Goal: Information Seeking & Learning: Compare options

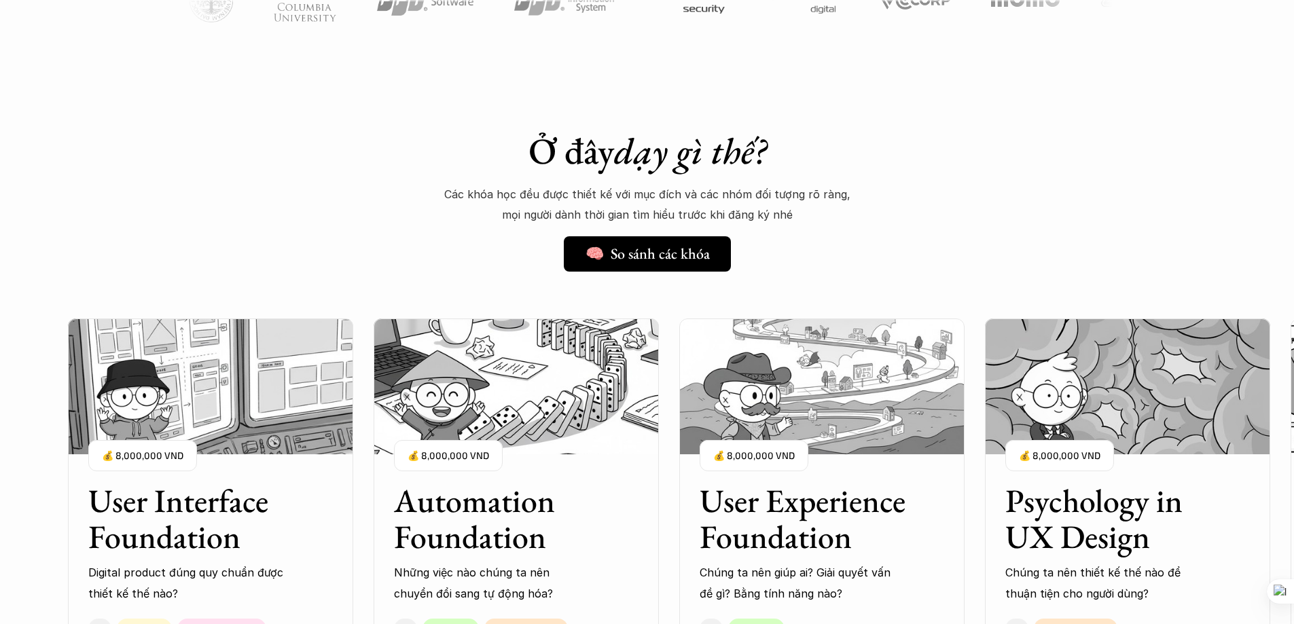
scroll to position [962, 0]
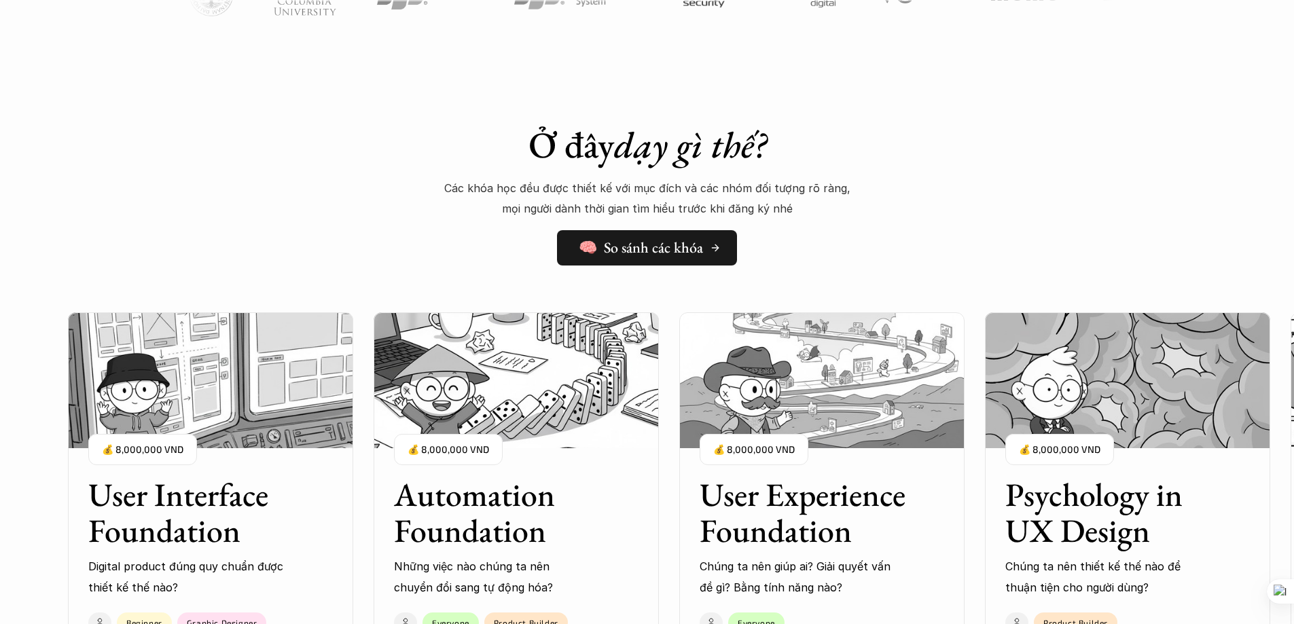
click at [690, 243] on h5 "🧠 So sánh các khóa" at bounding box center [641, 248] width 124 height 18
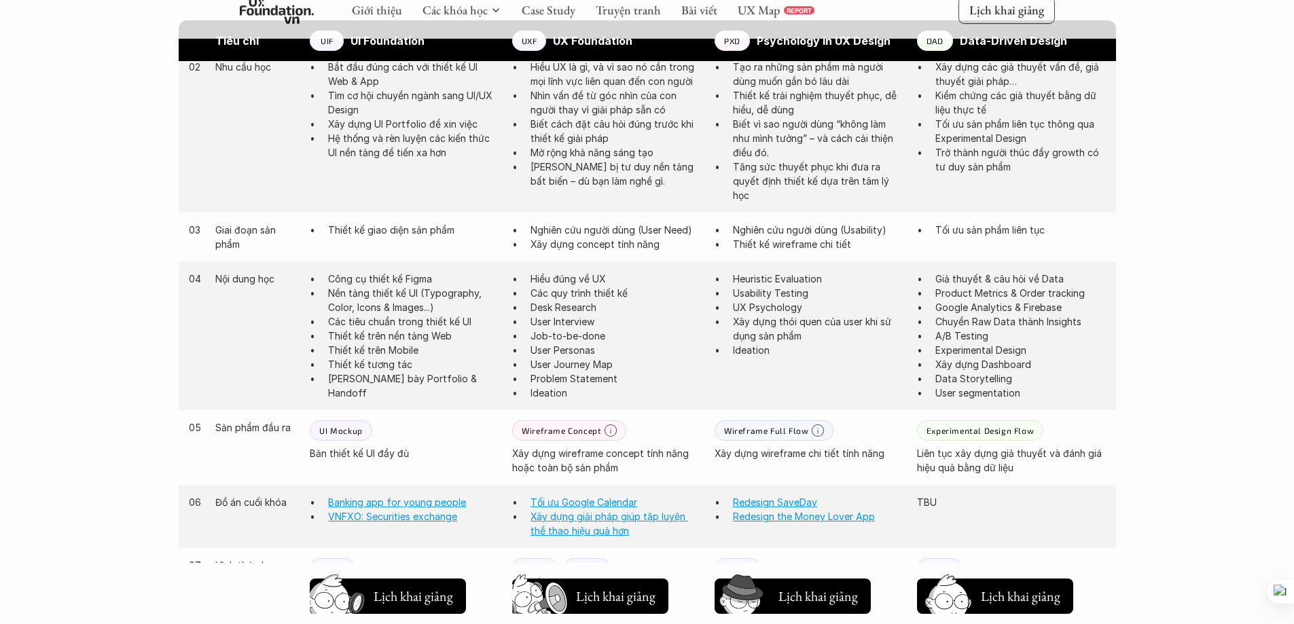
scroll to position [430, 0]
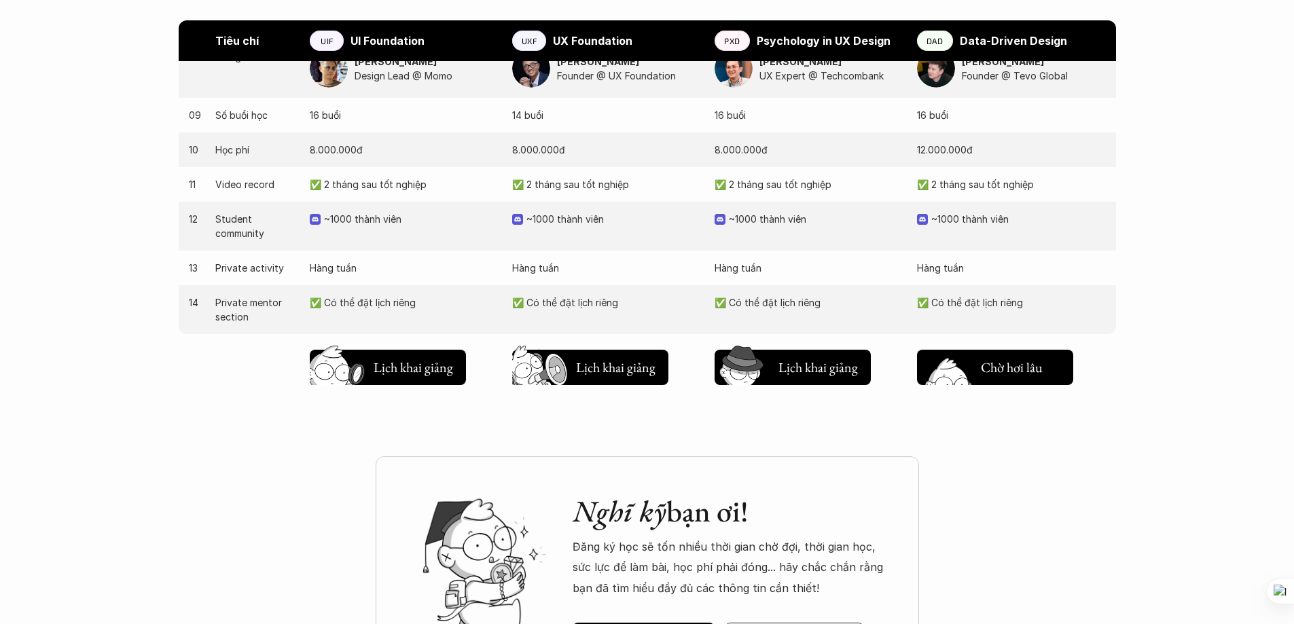
click at [1010, 364] on h5 "Lịch khai giảng" at bounding box center [1020, 364] width 79 height 19
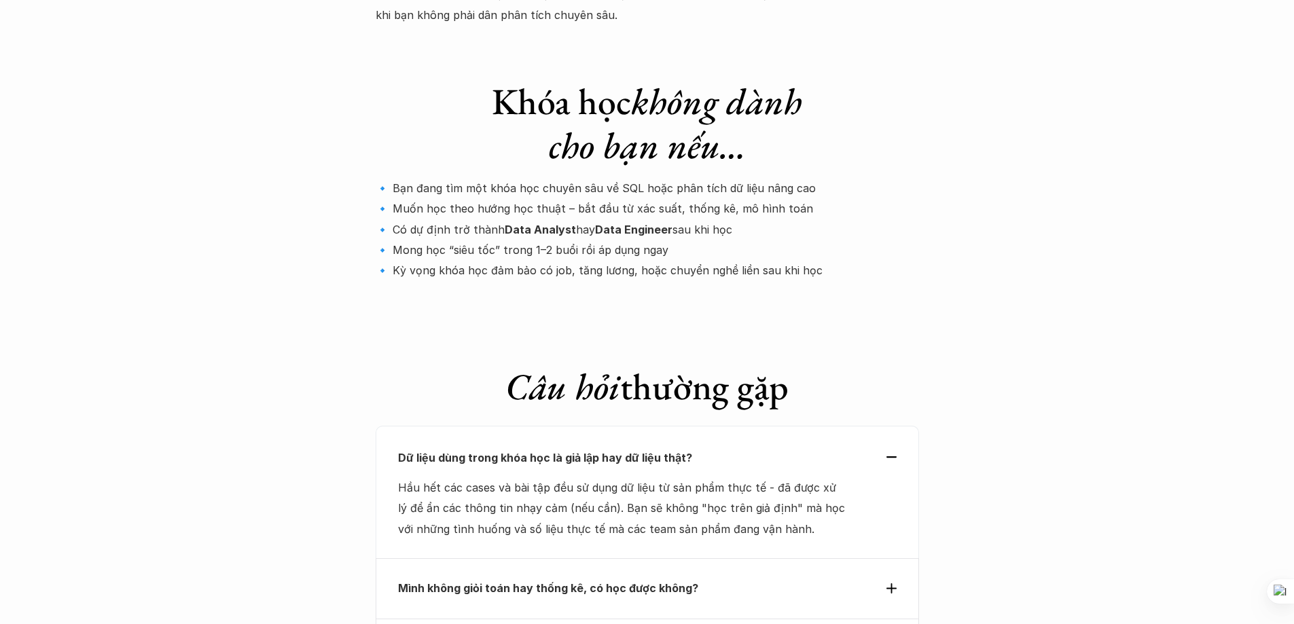
scroll to position [4513, 0]
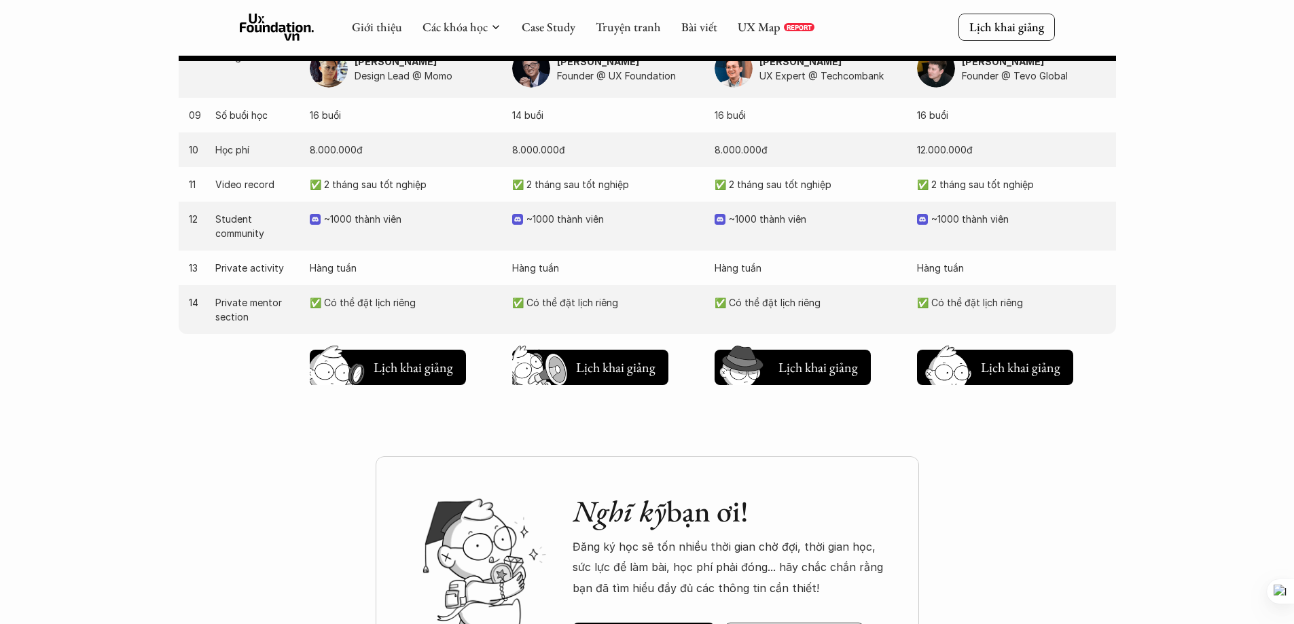
scroll to position [979, 0]
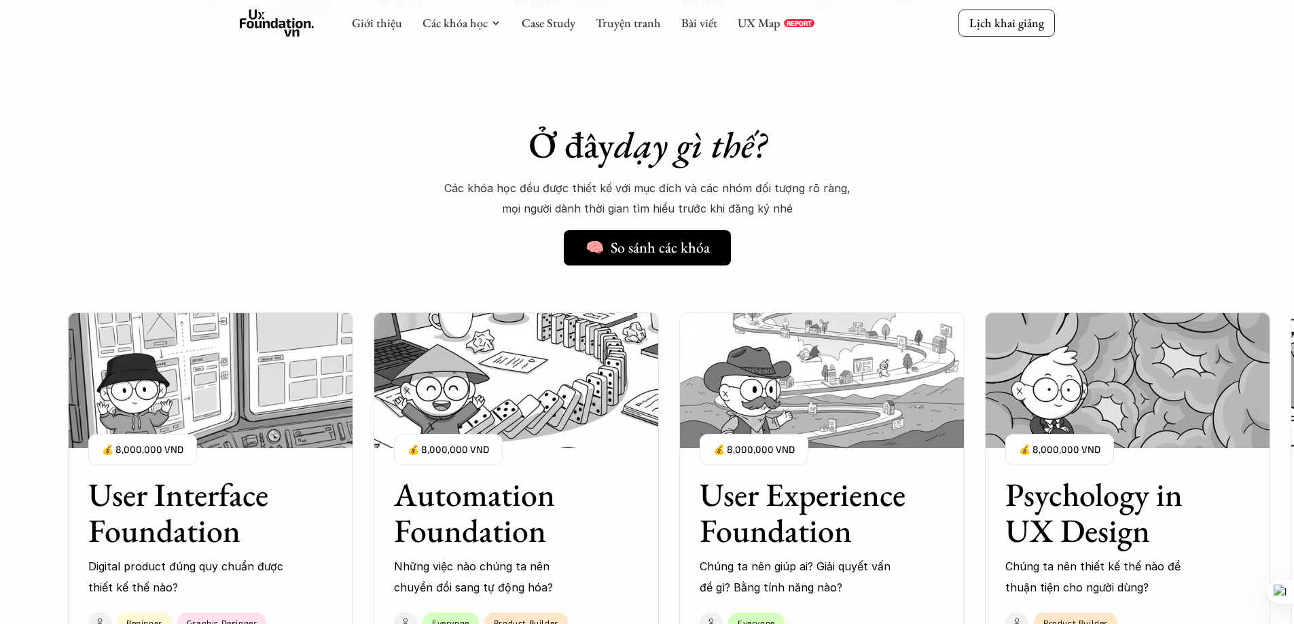
scroll to position [1392, 0]
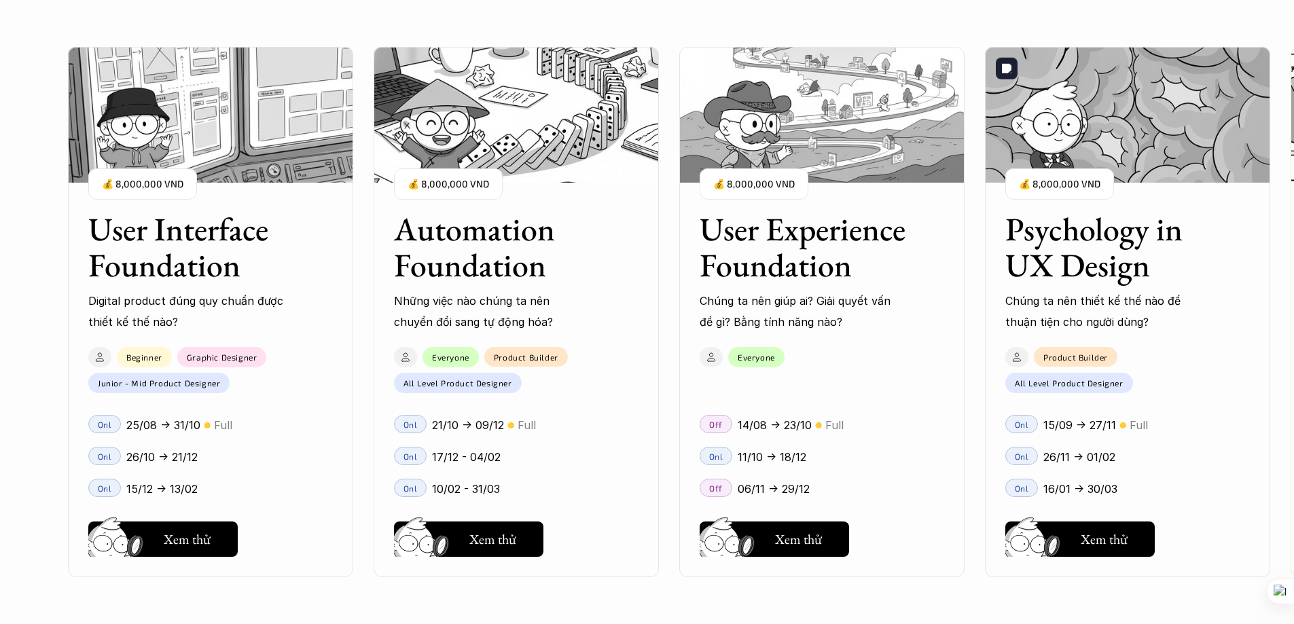
click at [1123, 142] on img at bounding box center [1127, 115] width 285 height 136
click at [1098, 540] on h5 "Xem thử" at bounding box center [1104, 542] width 47 height 19
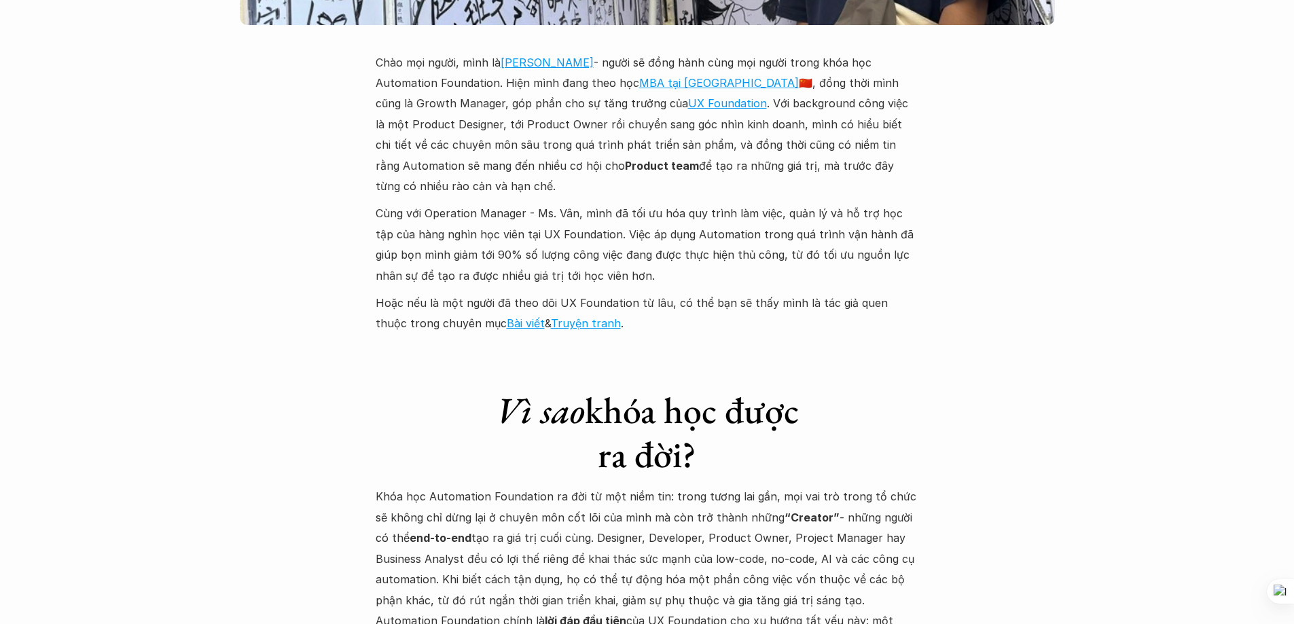
scroll to position [3487, 0]
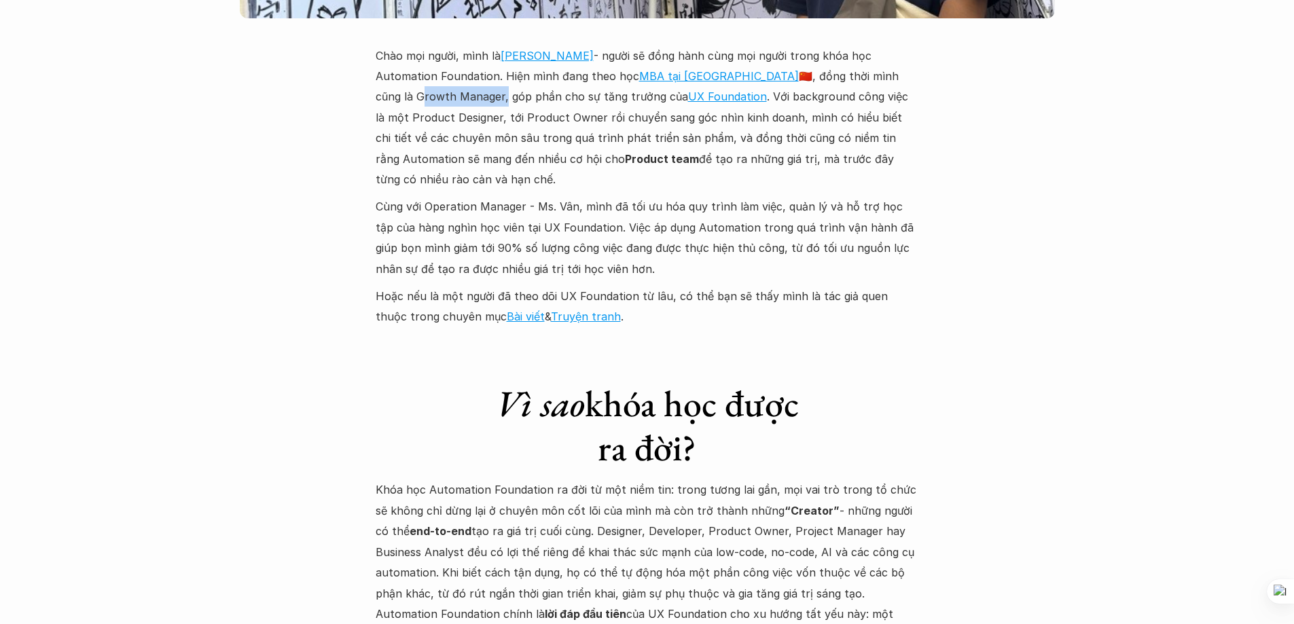
drag, startPoint x: 376, startPoint y: 75, endPoint x: 461, endPoint y: 84, distance: 86.1
click at [461, 84] on p "Chào mọi người, mình là Hoàng Đàm Khánh - người sẽ đồng hành cùng mọi người tro…" at bounding box center [647, 118] width 543 height 145
click at [420, 105] on div "Sao chép" at bounding box center [426, 104] width 40 height 11
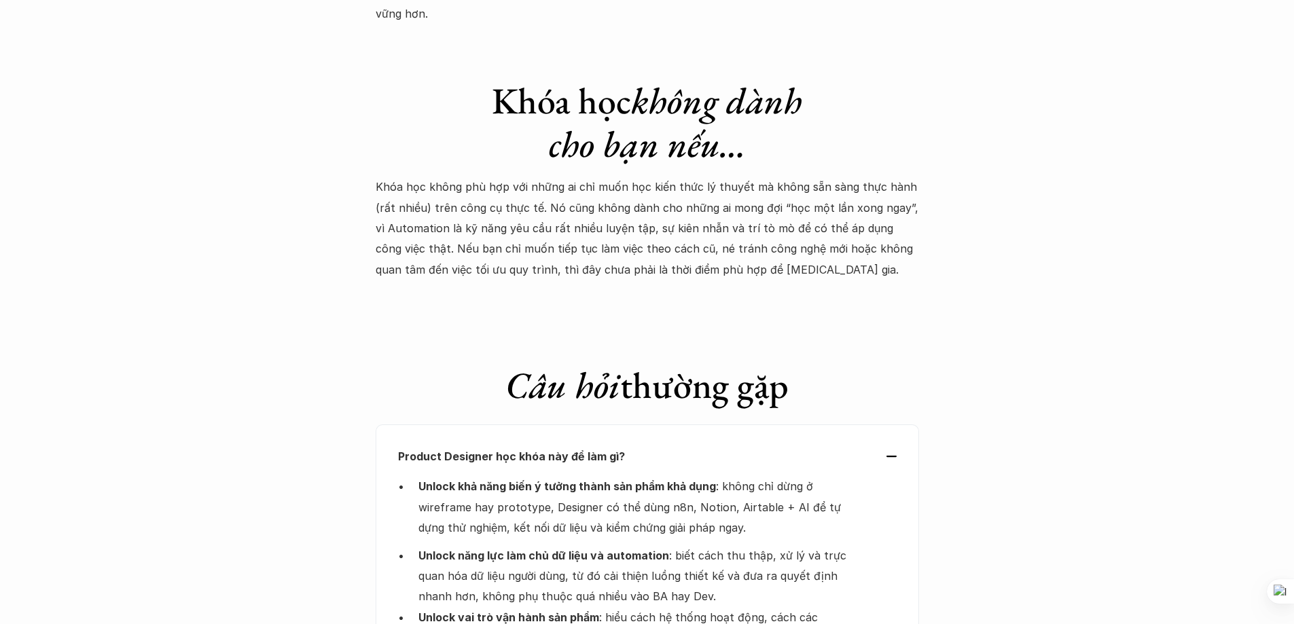
scroll to position [4156, 0]
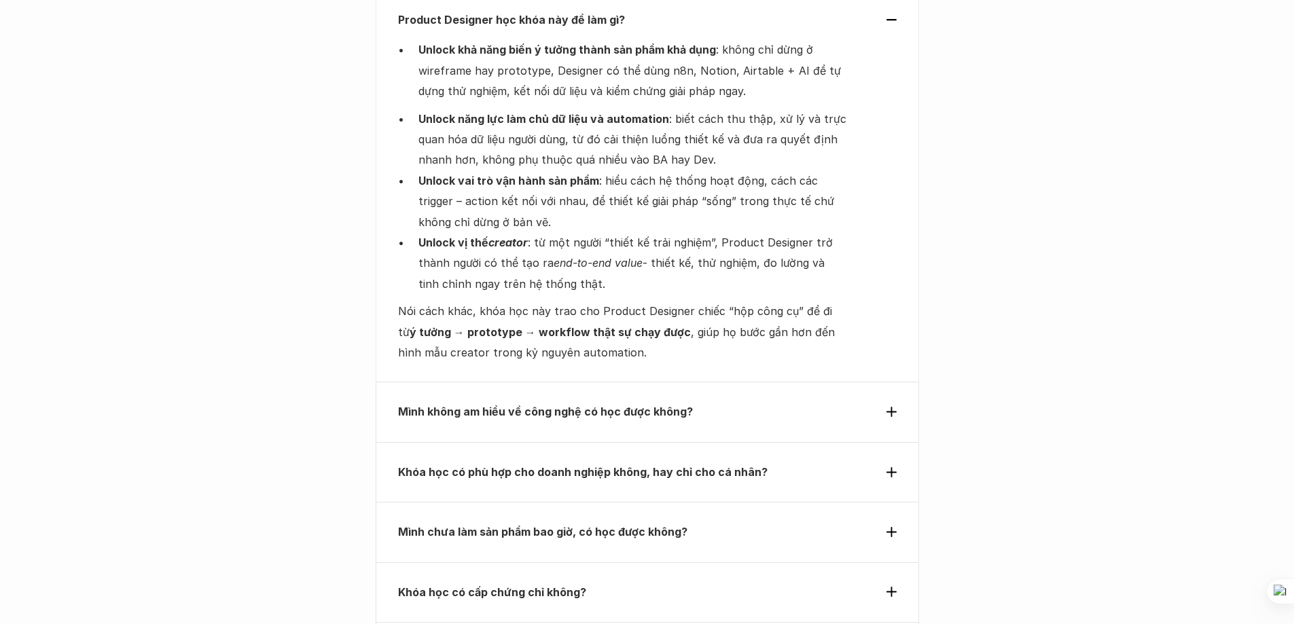
click at [890, 401] on div "Mình không am hiểu về công nghệ có học được không?" at bounding box center [647, 411] width 499 height 20
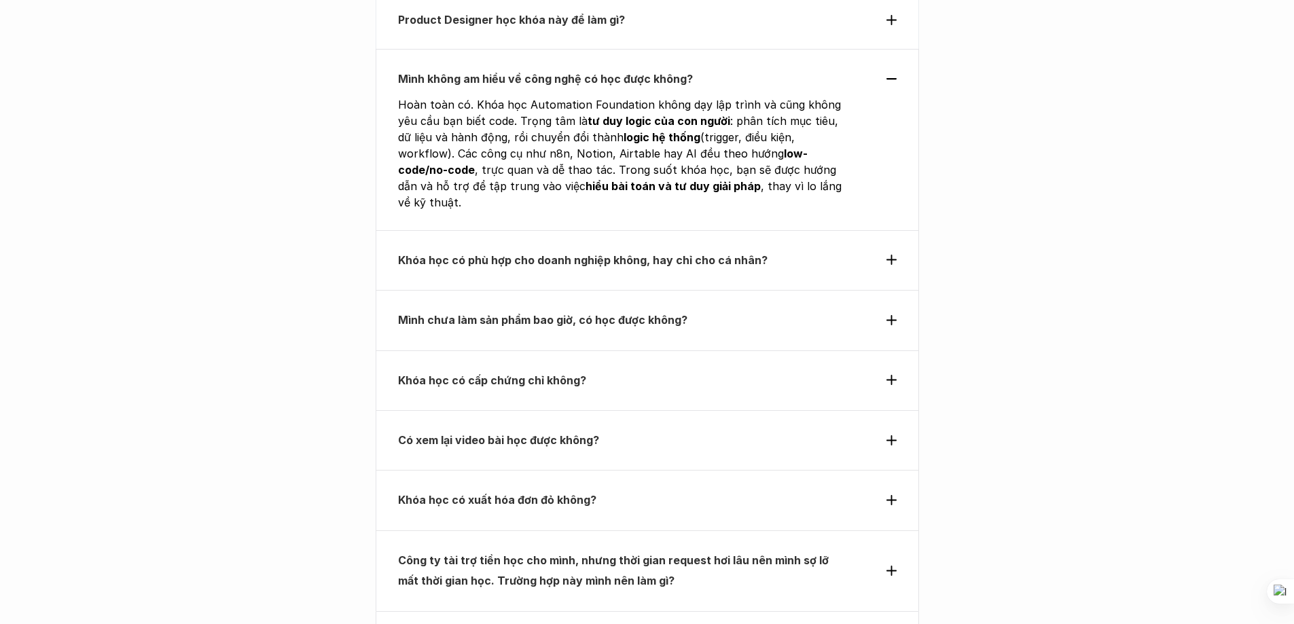
click at [897, 230] on div "Khóa học có phù hợp cho doanh nghiệp không, hay chỉ cho cá nhân?" at bounding box center [647, 260] width 543 height 60
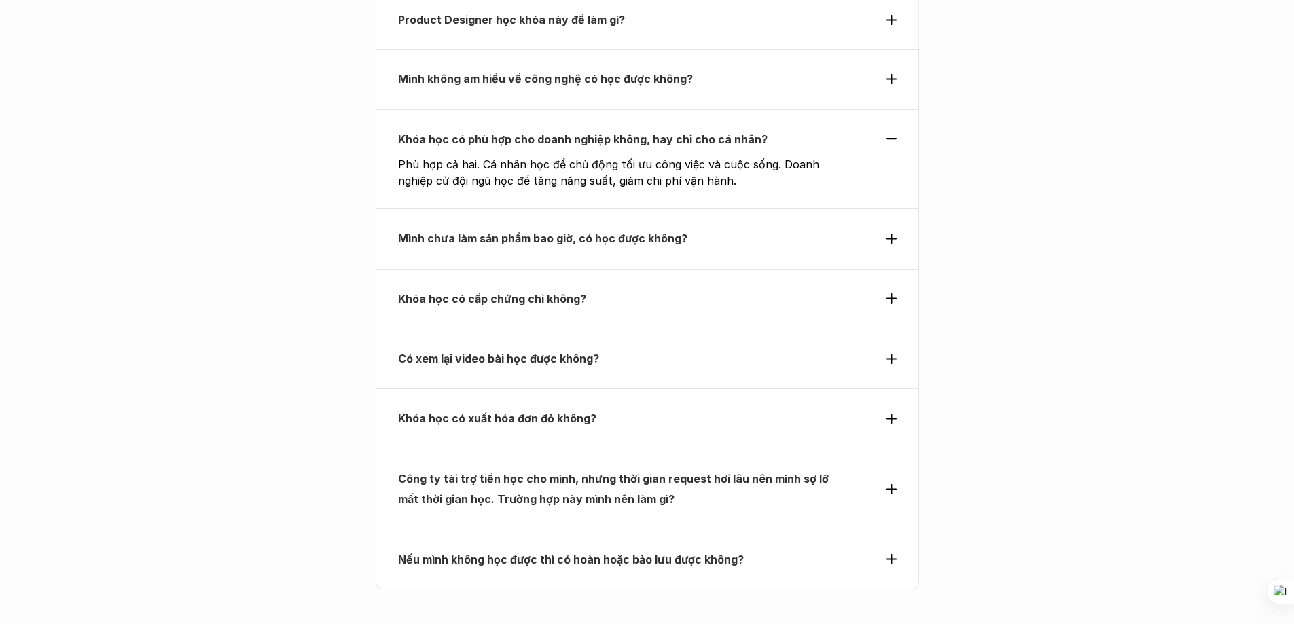
click at [899, 215] on div "Mình chưa làm sản phẩm bao giờ, có học được không?" at bounding box center [647, 239] width 543 height 60
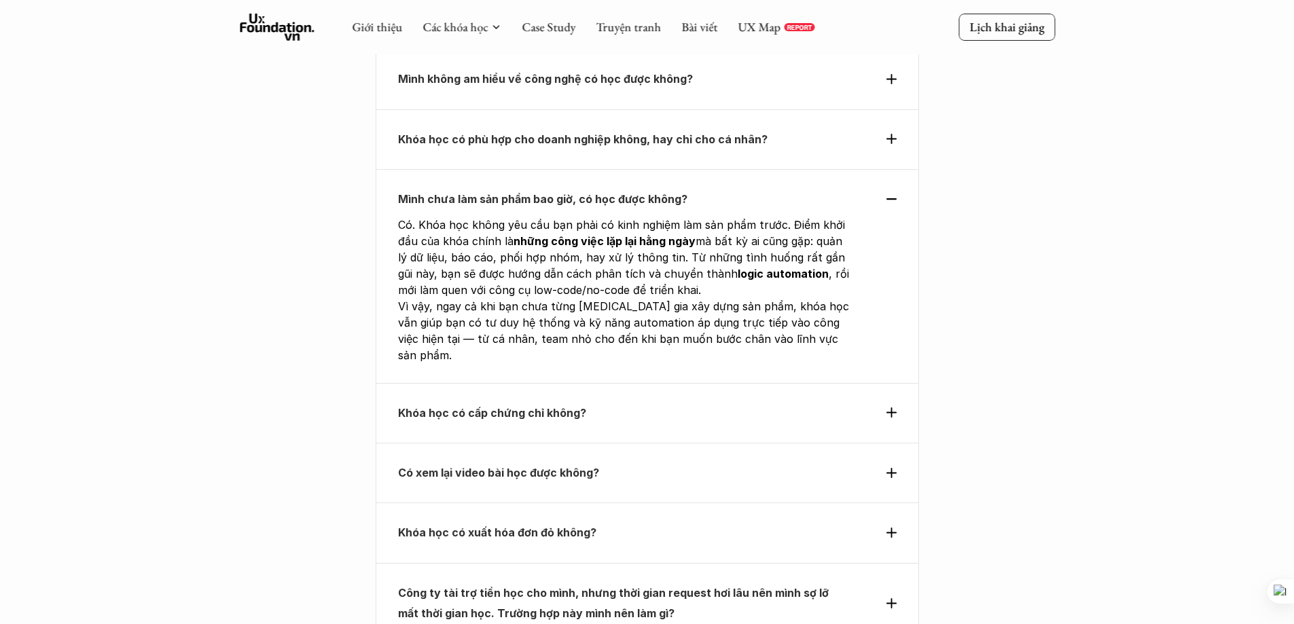
click at [895, 468] on icon at bounding box center [891, 473] width 10 height 10
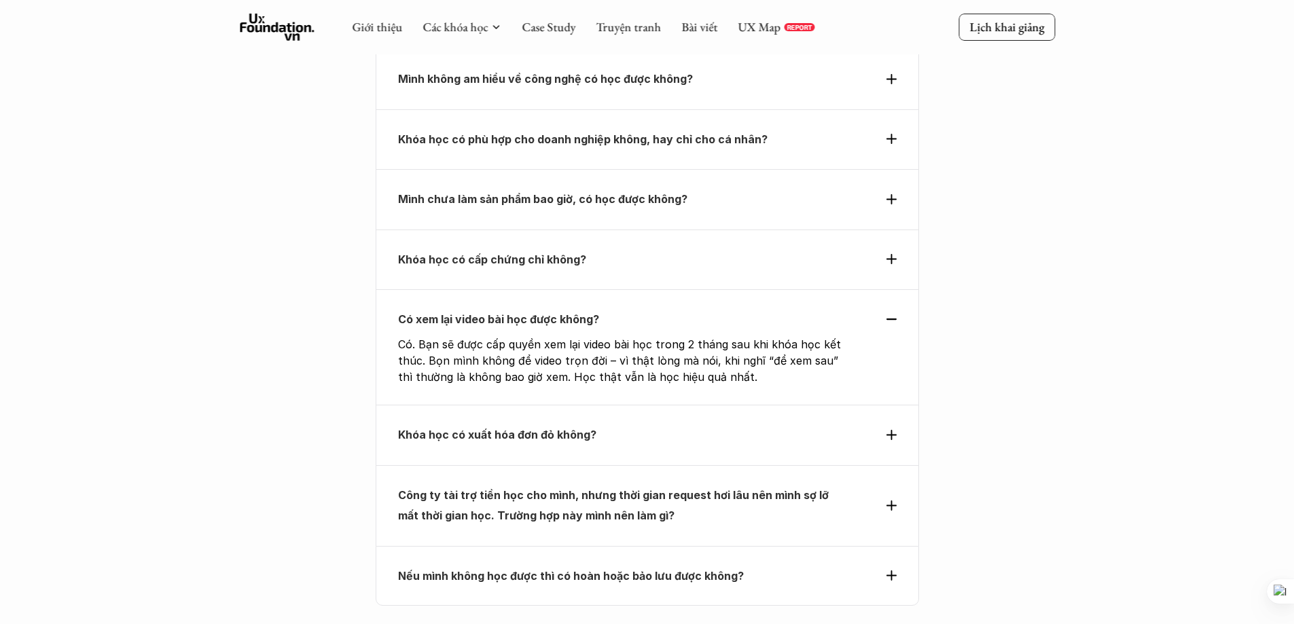
scroll to position [5017, 0]
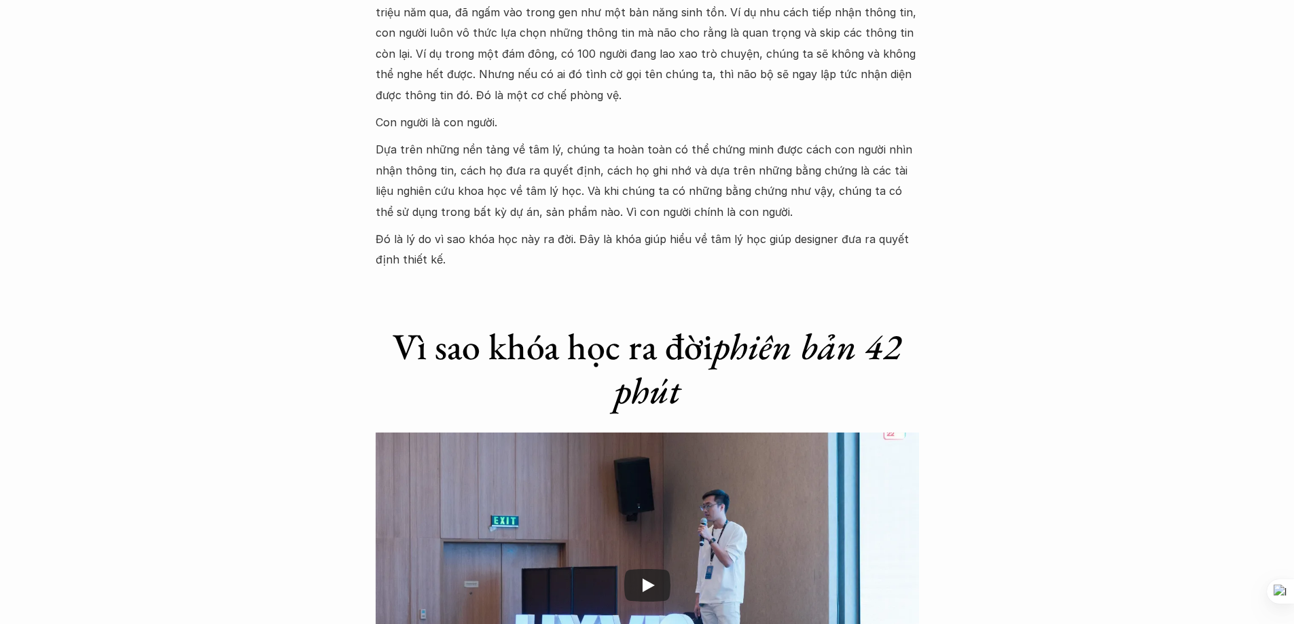
scroll to position [2151, 0]
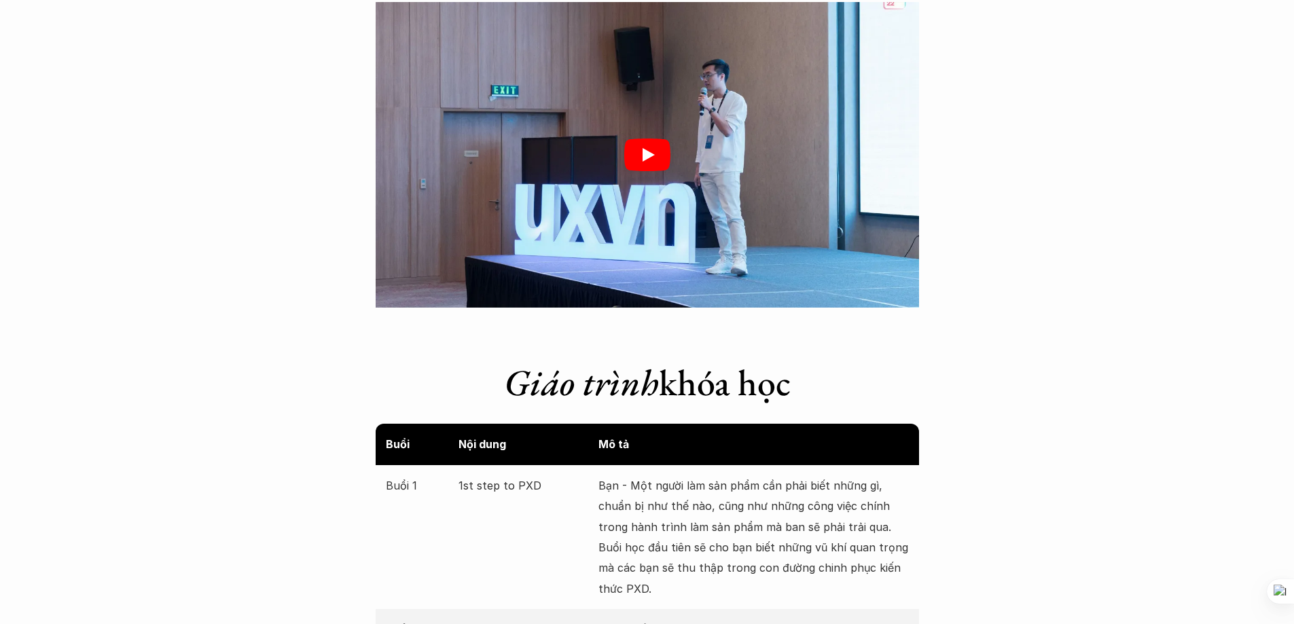
click at [654, 158] on icon "Play" at bounding box center [647, 155] width 46 height 33
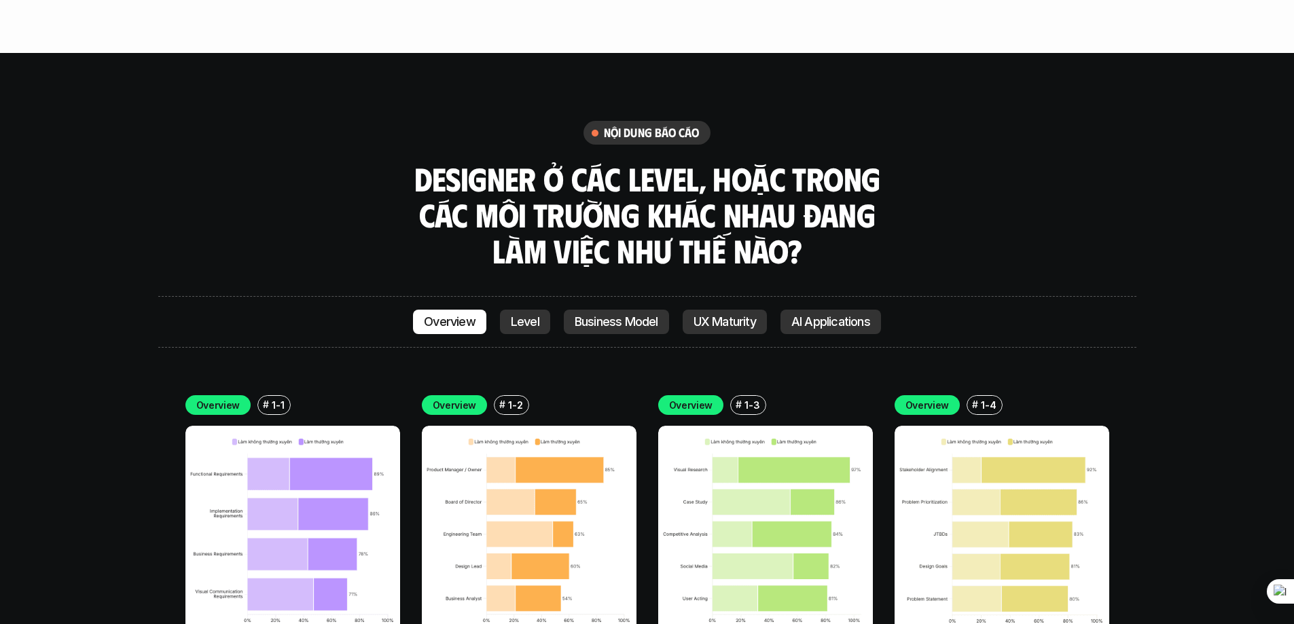
scroll to position [4301, 0]
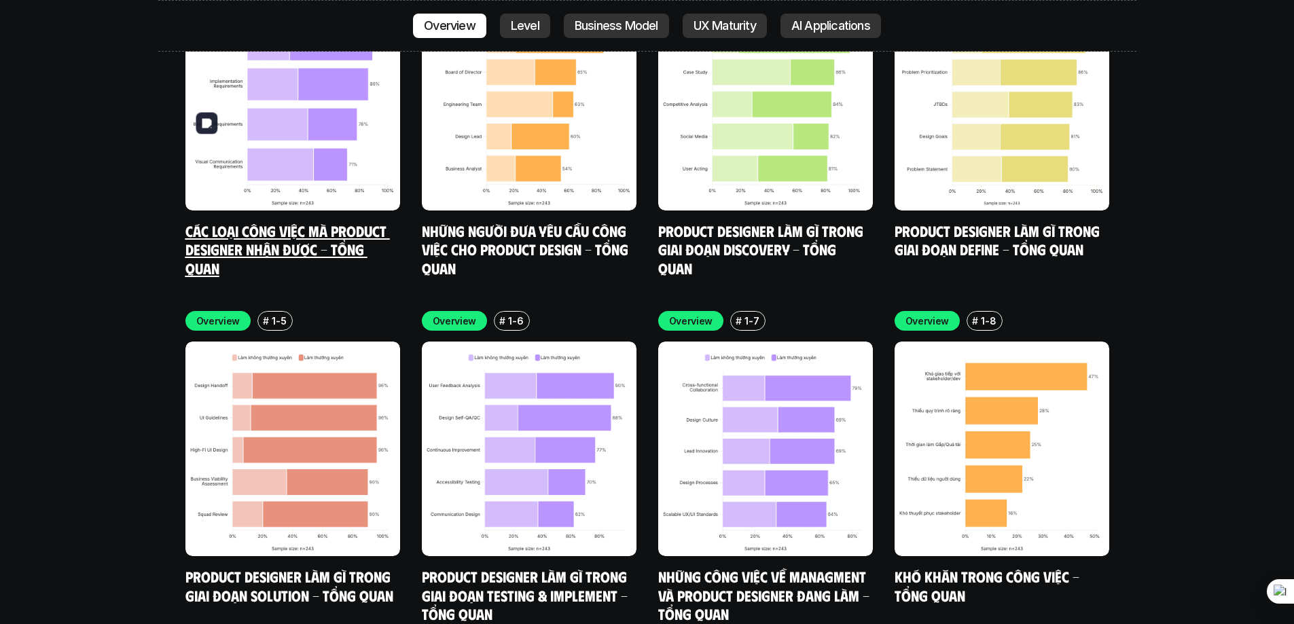
click at [330, 109] on img at bounding box center [292, 103] width 215 height 215
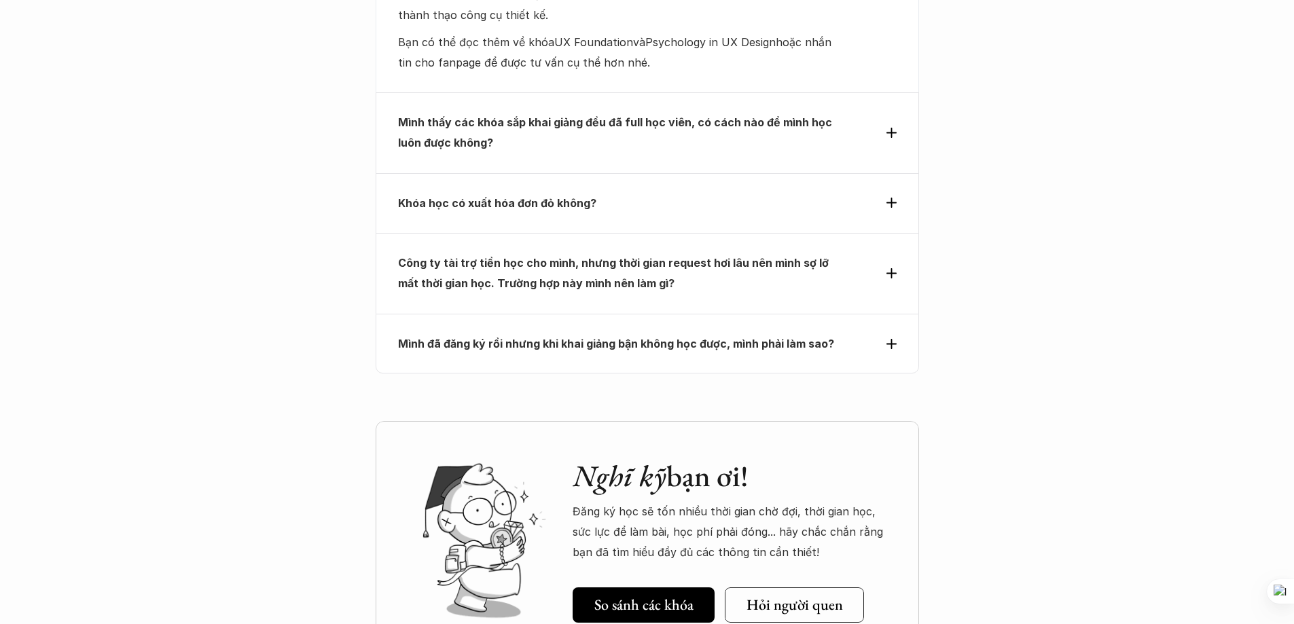
scroll to position [6331, 0]
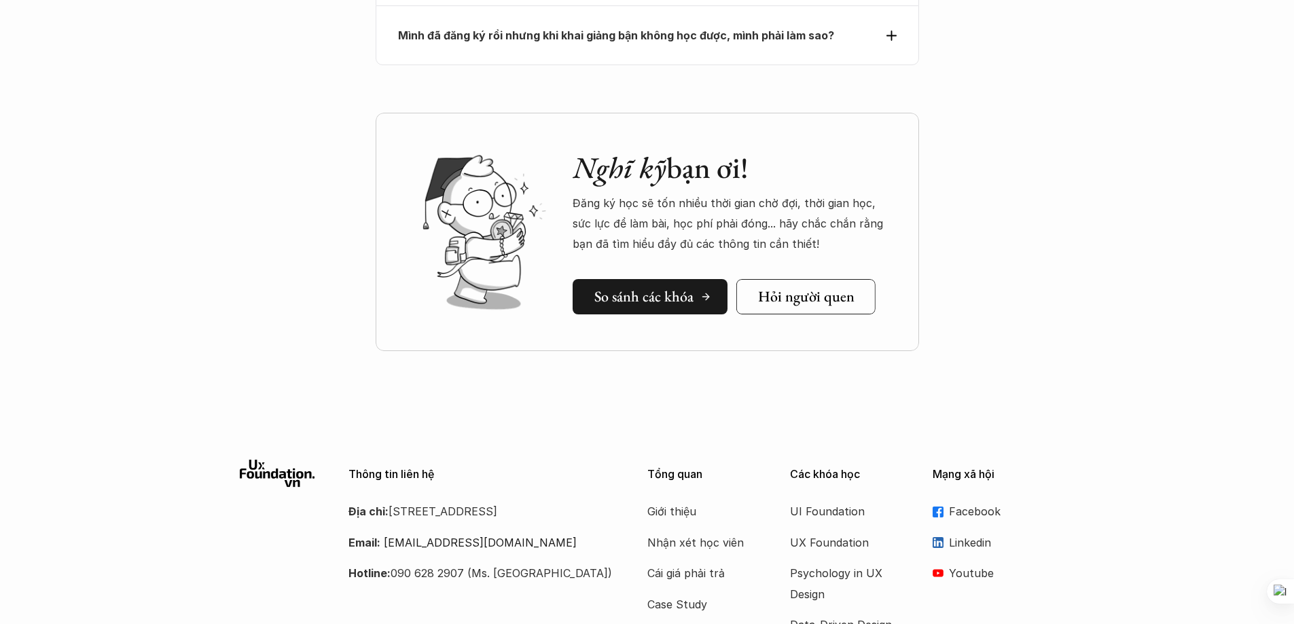
click at [674, 288] on h5 "So sánh các khóa" at bounding box center [643, 297] width 99 height 18
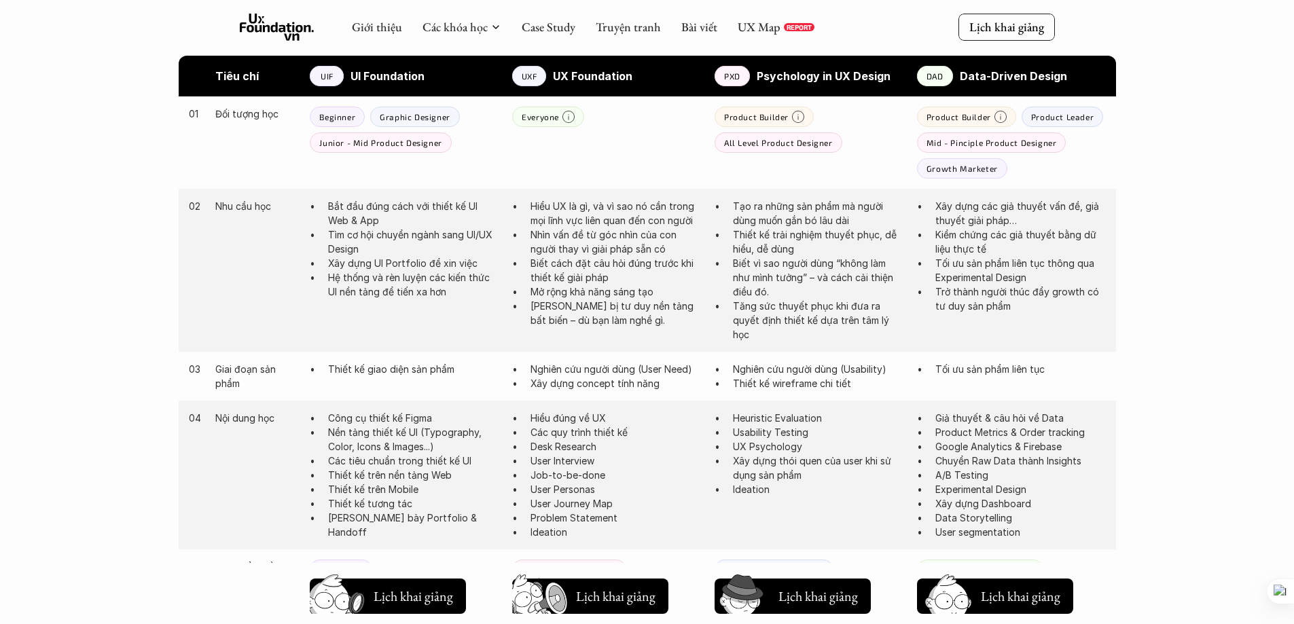
scroll to position [1151, 0]
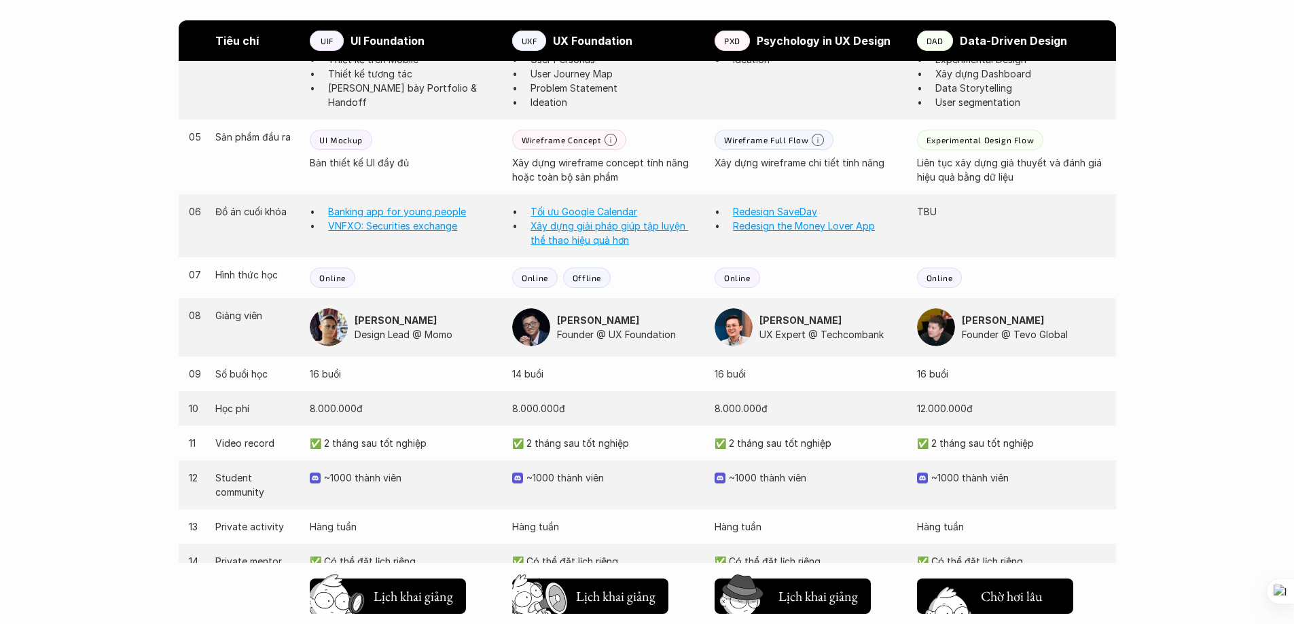
click at [1015, 601] on h5 "Lịch khai giảng" at bounding box center [1020, 593] width 79 height 19
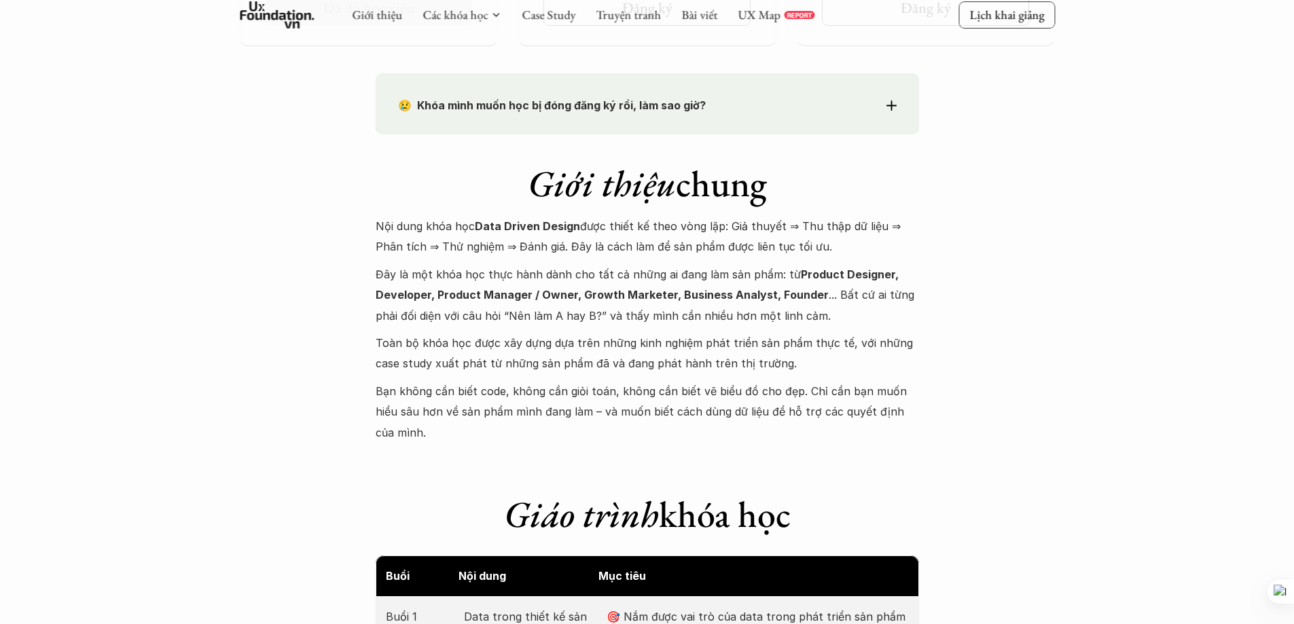
scroll to position [1225, 0]
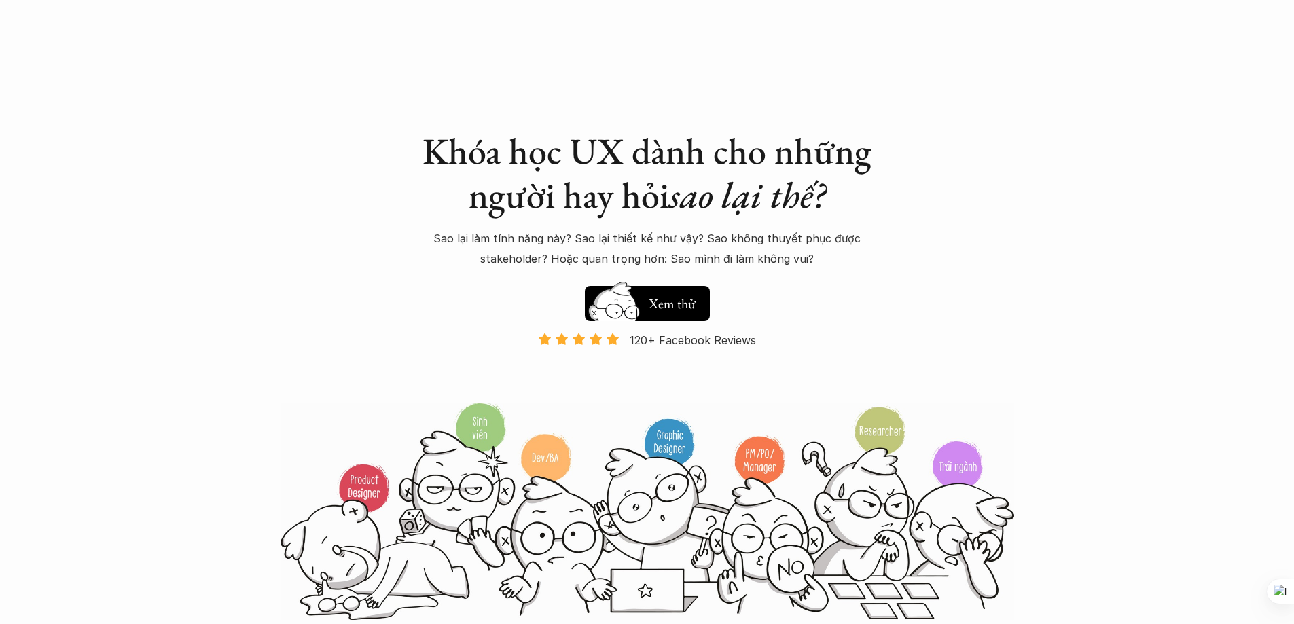
scroll to position [1392, 0]
